Goal: Navigation & Orientation: Go to known website

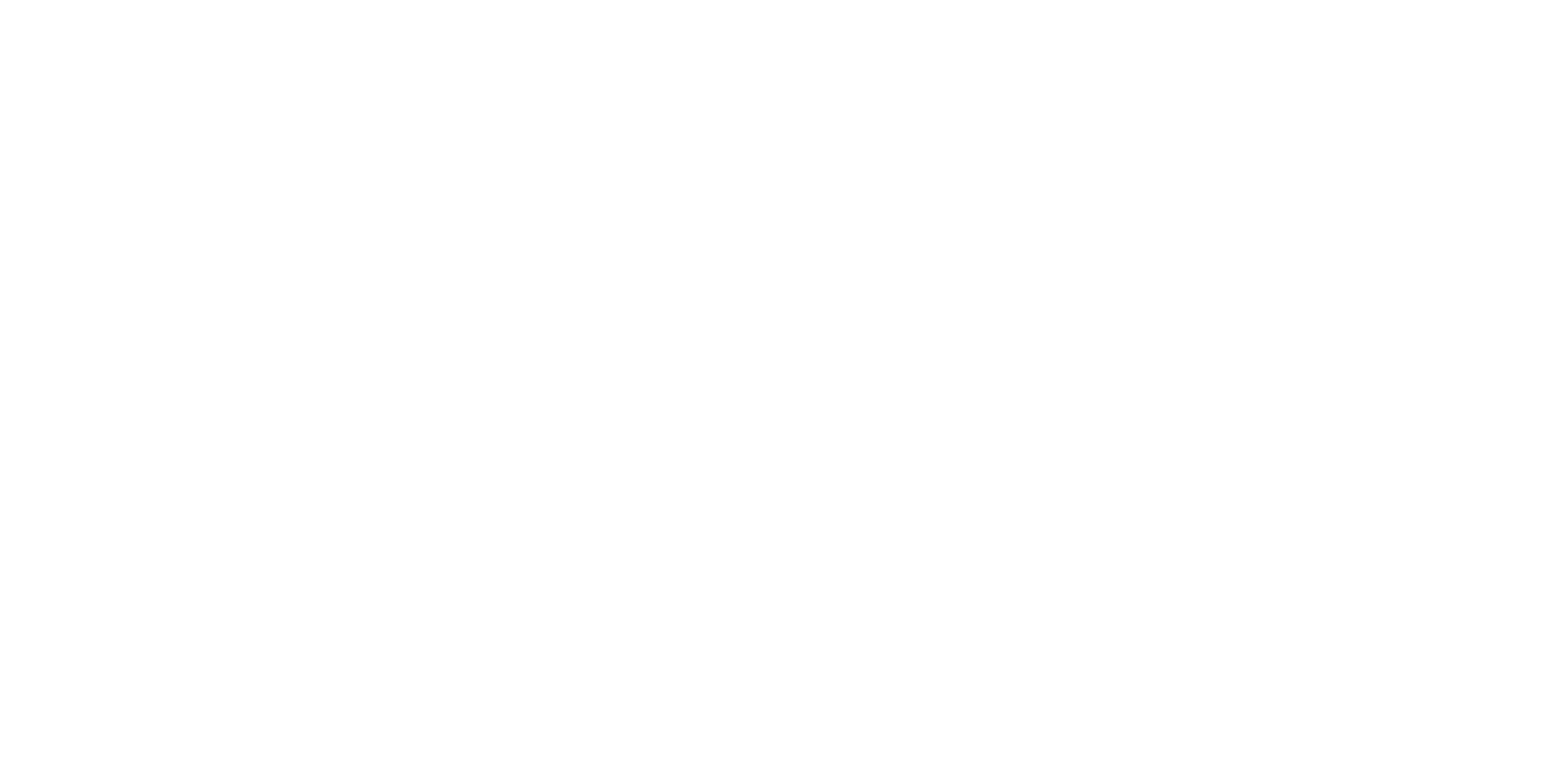
click at [739, 463] on main at bounding box center [784, 378] width 1568 height 757
